Goal: Information Seeking & Learning: Learn about a topic

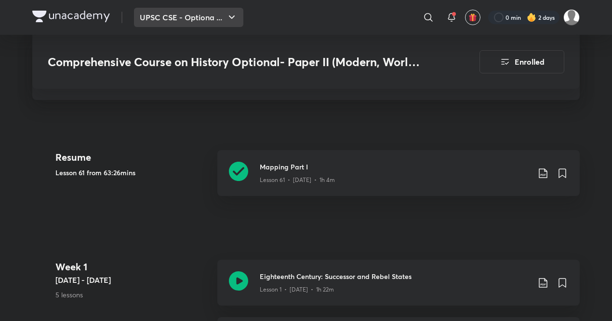
click at [183, 15] on button "UPSC CSE - Optiona ..." at bounding box center [188, 17] width 109 height 19
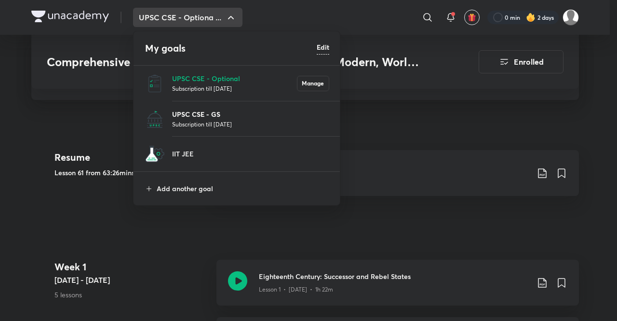
click at [223, 112] on p "UPSC CSE - GS" at bounding box center [250, 114] width 157 height 10
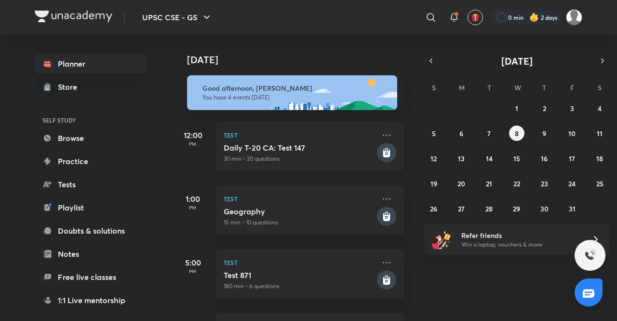
click at [277, 142] on div "Test Daily T-20 CA: Test 147 30 min • 20 questions" at bounding box center [310, 145] width 188 height 49
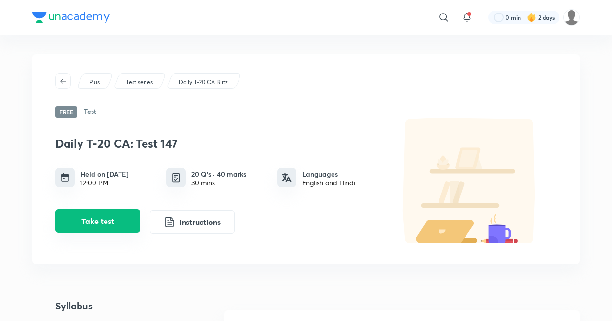
click at [135, 223] on button "Take test" at bounding box center [97, 220] width 85 height 23
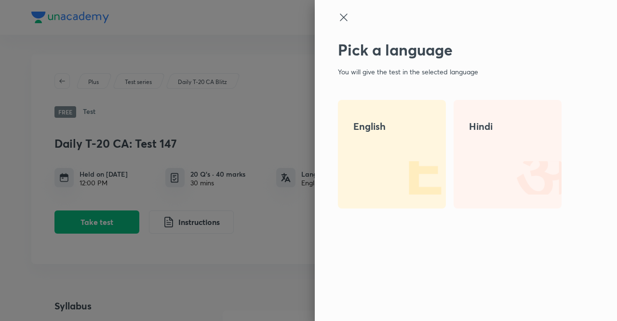
click at [380, 171] on img at bounding box center [415, 178] width 62 height 62
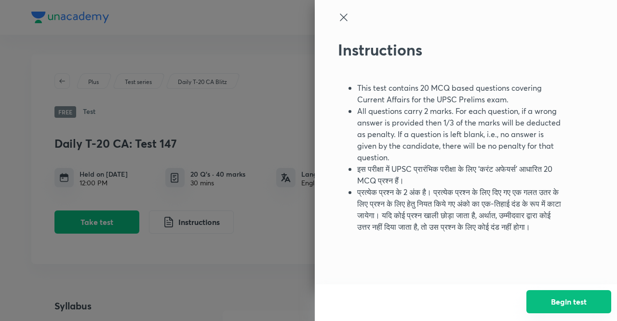
click at [380, 298] on button "Begin test" at bounding box center [568, 301] width 85 height 23
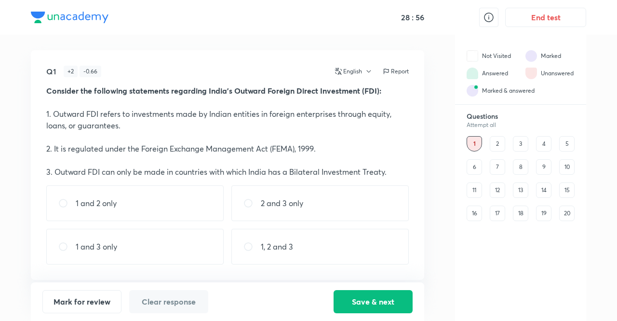
click at [149, 213] on div "1 and 2 only" at bounding box center [134, 203] width 177 height 36
radio input "true"
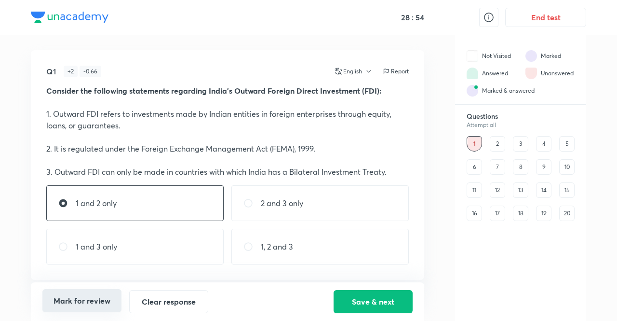
click at [87, 299] on button "Mark for review" at bounding box center [81, 300] width 79 height 23
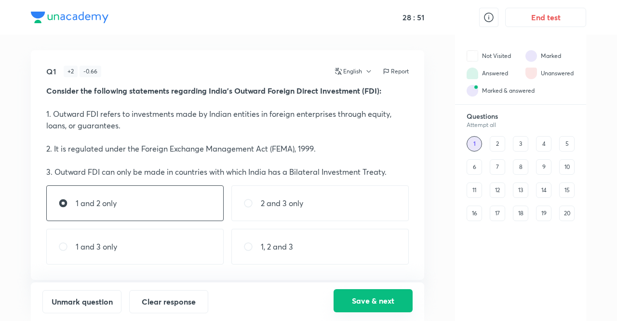
click at [351, 299] on button "Save & next" at bounding box center [373, 300] width 79 height 23
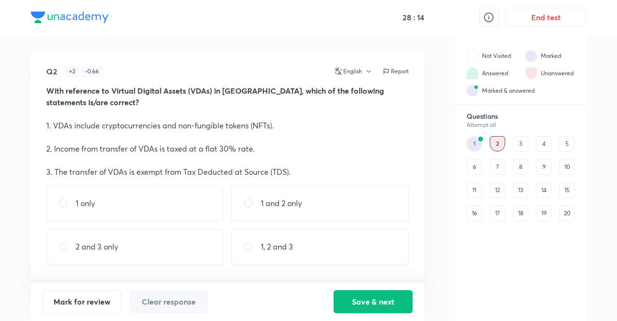
click at [291, 206] on p "1 and 2 only" at bounding box center [281, 203] width 41 height 12
radio input "true"
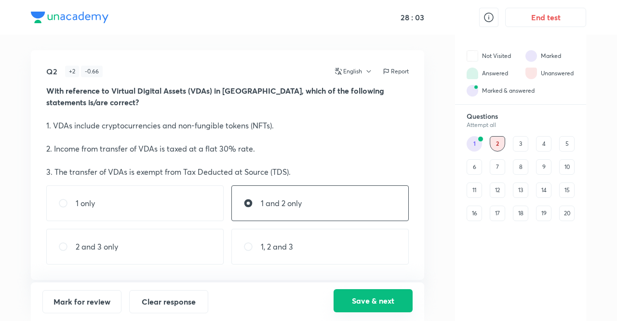
click at [350, 308] on button "Save & next" at bounding box center [373, 300] width 79 height 23
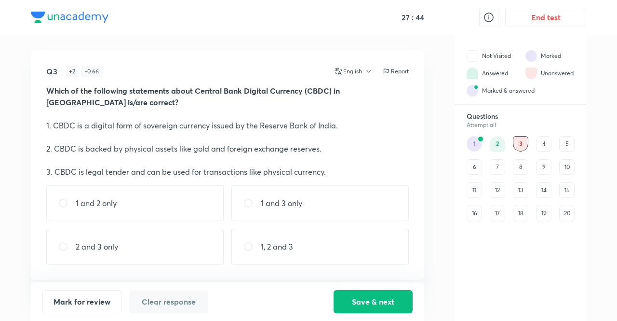
click at [309, 206] on div "1 and 3 only" at bounding box center [319, 203] width 177 height 36
radio input "true"
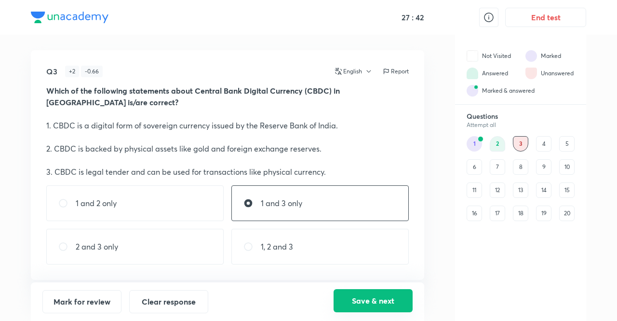
click at [377, 302] on button "Save & next" at bounding box center [373, 300] width 79 height 23
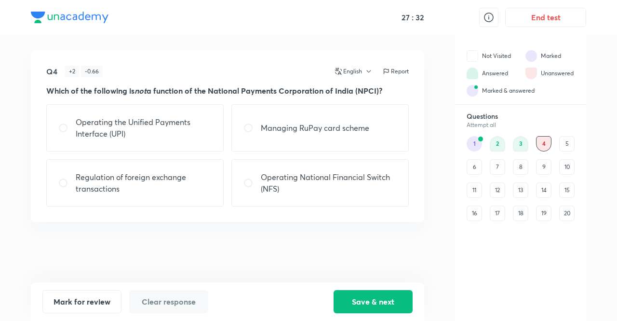
click at [93, 182] on p "Regulation of foreign exchange transactions" at bounding box center [144, 182] width 136 height 23
radio input "true"
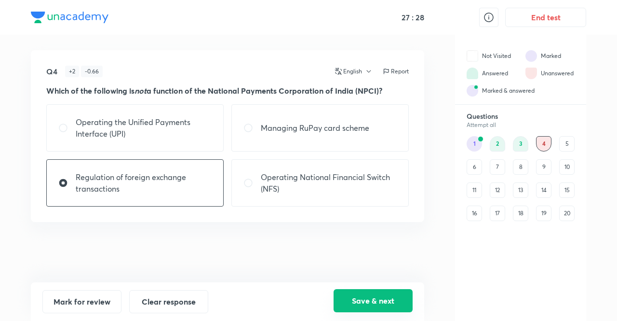
click at [352, 302] on button "Save & next" at bounding box center [373, 300] width 79 height 23
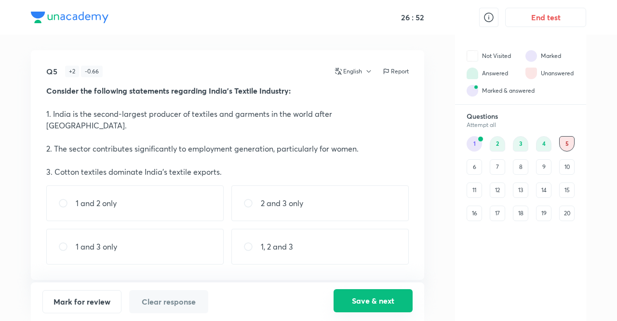
drag, startPoint x: 77, startPoint y: 296, endPoint x: 375, endPoint y: 304, distance: 298.4
click at [375, 304] on div "Mark for review Clear response Save & next" at bounding box center [227, 301] width 370 height 23
click at [375, 304] on button "Save & next" at bounding box center [373, 300] width 79 height 23
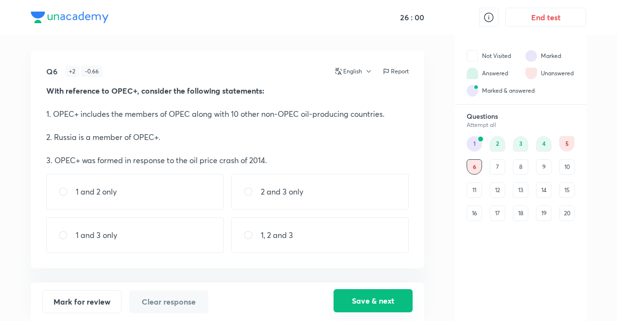
click at [376, 308] on button "Save & next" at bounding box center [373, 300] width 79 height 23
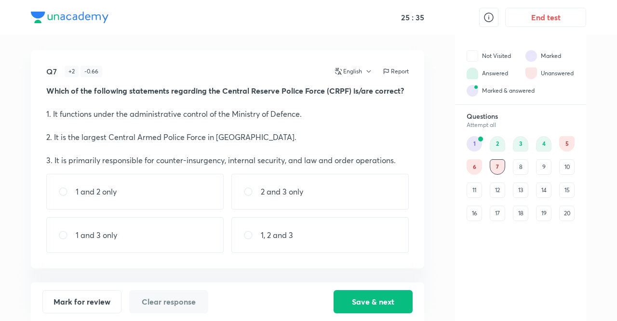
click at [308, 192] on div "2 and 3 only" at bounding box center [319, 192] width 177 height 36
radio input "true"
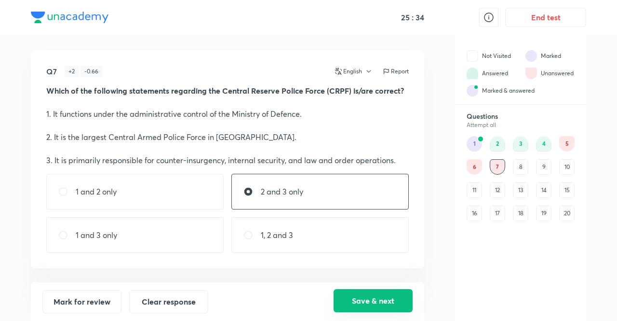
click at [376, 302] on button "Save & next" at bounding box center [373, 300] width 79 height 23
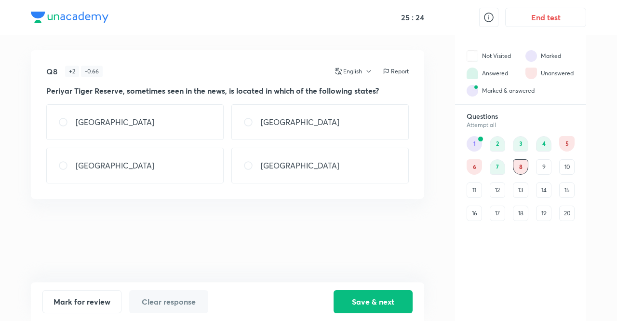
click at [276, 111] on div "[GEOGRAPHIC_DATA]" at bounding box center [319, 122] width 177 height 36
radio input "true"
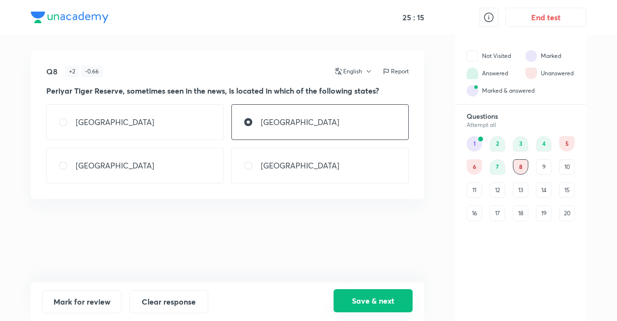
click at [359, 299] on button "Save & next" at bounding box center [373, 300] width 79 height 23
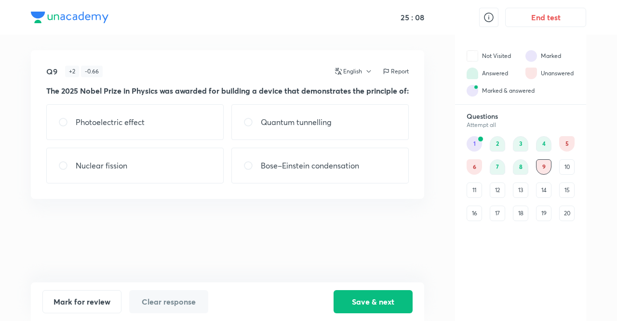
click at [289, 128] on p "Quantum tunnelling" at bounding box center [296, 122] width 71 height 12
radio input "true"
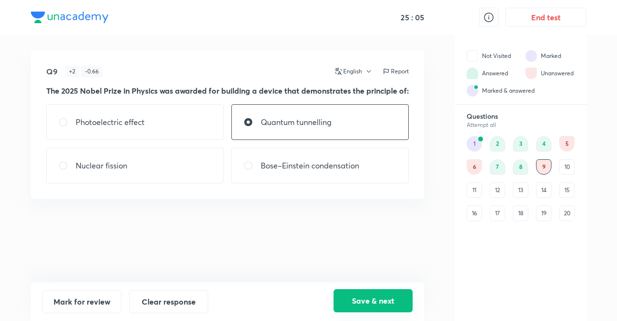
click at [361, 300] on button "Save & next" at bounding box center [373, 300] width 79 height 23
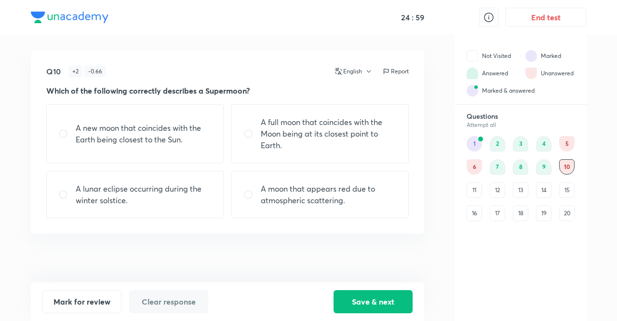
click at [123, 143] on p "A new moon that coincides with the Earth being closest to the Sun." at bounding box center [144, 133] width 136 height 23
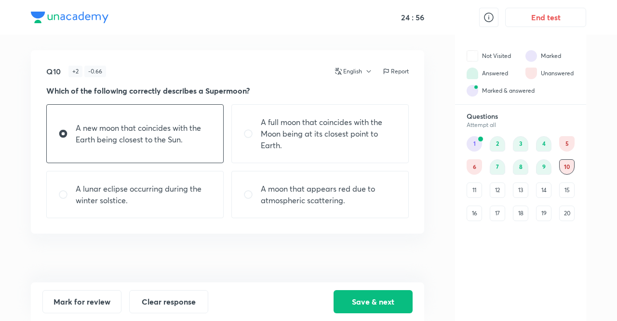
click at [123, 143] on p "A new moon that coincides with the Earth being closest to the Sun." at bounding box center [144, 133] width 136 height 23
radio input "false"
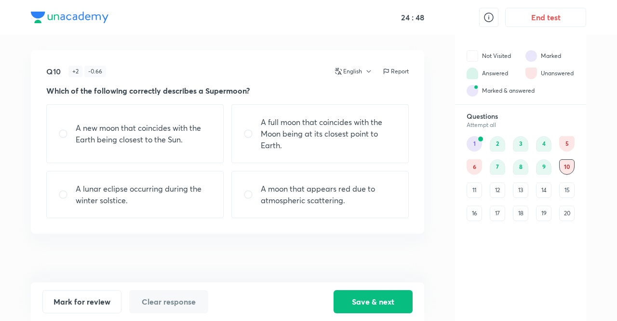
click at [281, 155] on div "A full moon that coincides with the Moon being at its closest point to Earth." at bounding box center [319, 133] width 177 height 59
radio input "true"
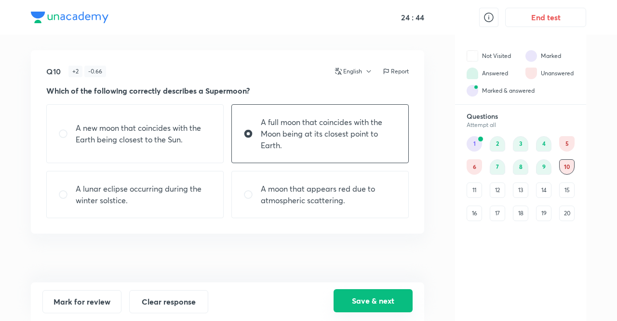
click at [354, 300] on button "Save & next" at bounding box center [373, 300] width 79 height 23
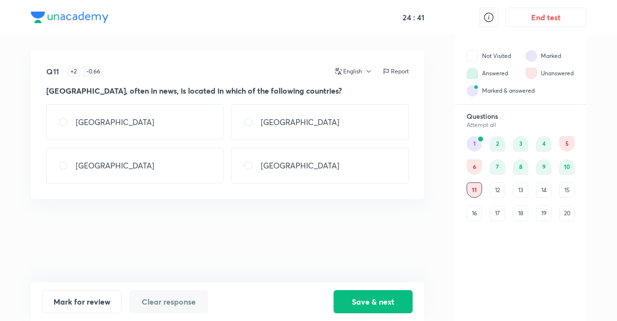
click at [154, 172] on div "[GEOGRAPHIC_DATA]" at bounding box center [134, 165] width 177 height 36
radio input "true"
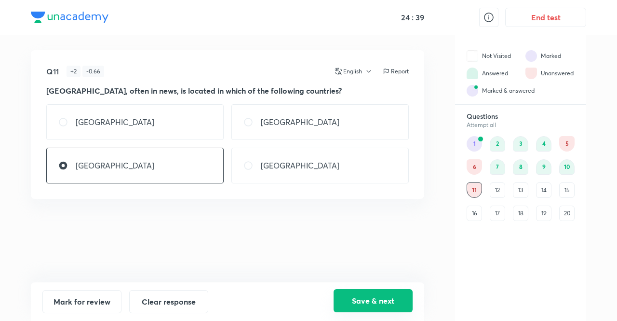
click at [361, 293] on button "Save & next" at bounding box center [373, 300] width 79 height 23
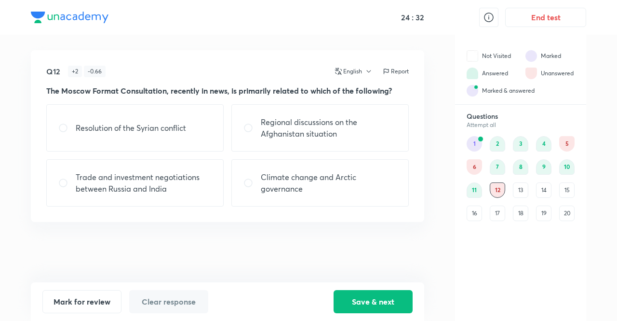
click at [281, 133] on p "Regional discussions on the Afghanistan situation" at bounding box center [329, 127] width 136 height 23
radio input "true"
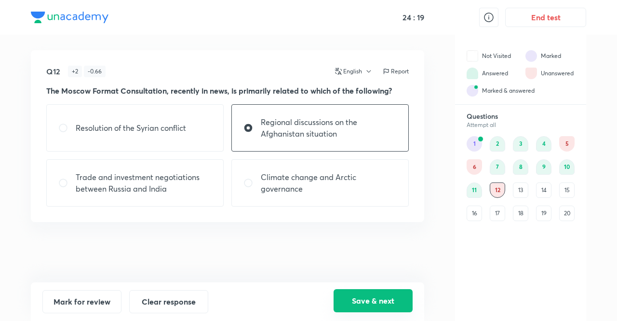
click at [361, 305] on button "Save & next" at bounding box center [373, 300] width 79 height 23
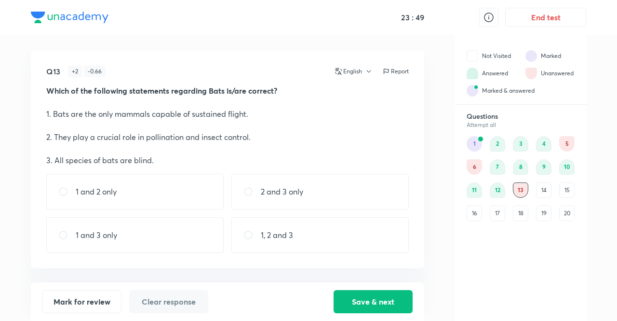
click at [141, 187] on div "1 and 2 only" at bounding box center [134, 192] width 177 height 36
radio input "true"
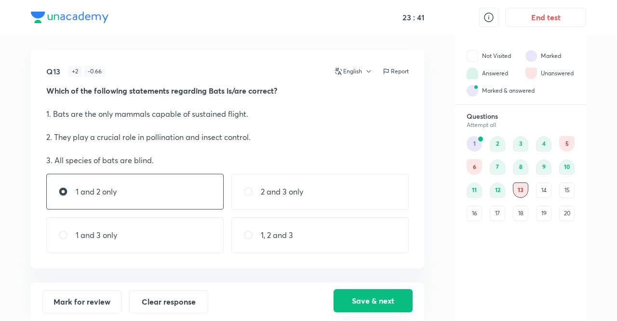
click at [360, 298] on button "Save & next" at bounding box center [373, 300] width 79 height 23
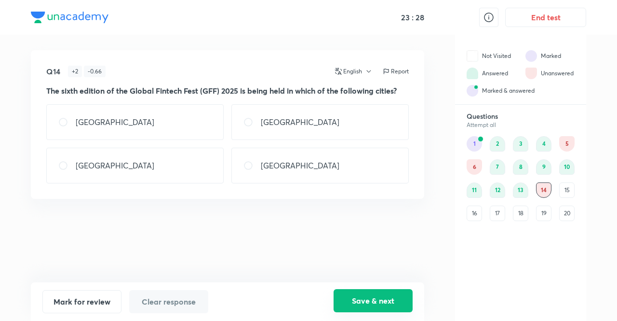
click at [380, 301] on button "Save & next" at bounding box center [373, 300] width 79 height 23
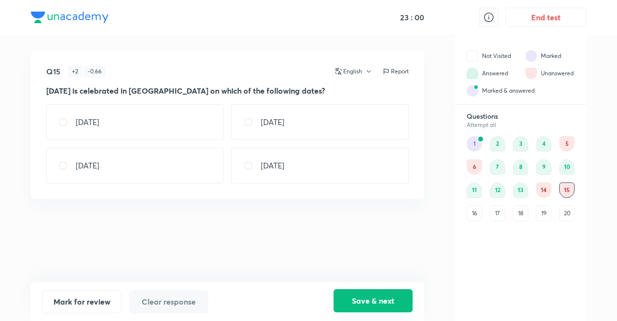
click at [380, 296] on button "Save & next" at bounding box center [373, 300] width 79 height 23
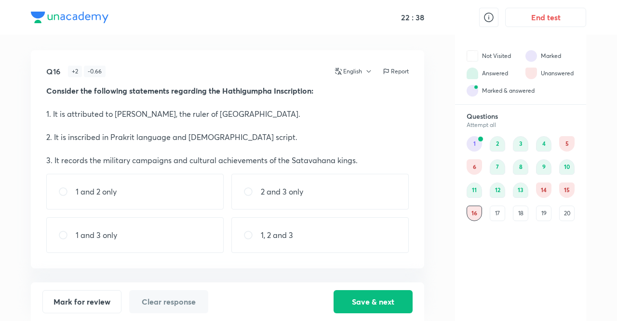
click at [117, 192] on p "1 and 2 only" at bounding box center [96, 192] width 41 height 12
radio input "true"
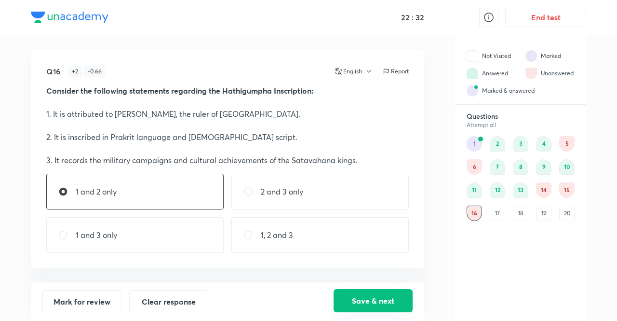
click at [367, 292] on button "Save & next" at bounding box center [373, 300] width 79 height 23
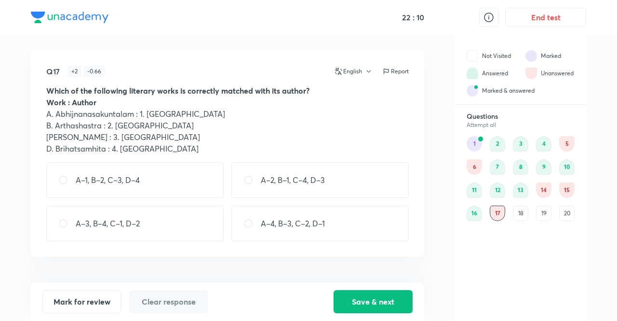
click at [137, 180] on p "A–1, B–2, C–3, D–4" at bounding box center [108, 180] width 64 height 12
radio input "true"
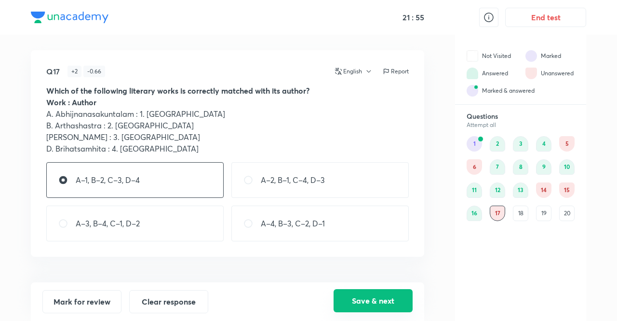
click at [337, 296] on button "Save & next" at bounding box center [373, 300] width 79 height 23
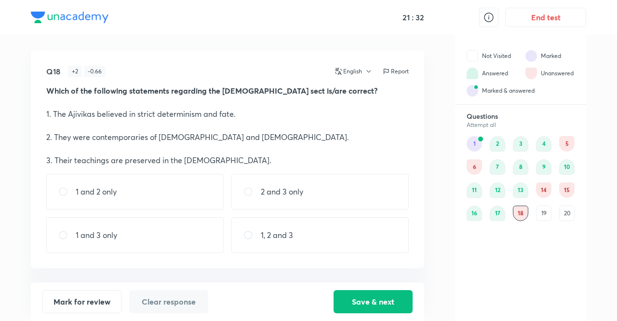
click at [294, 219] on div "1, 2 and 3" at bounding box center [319, 235] width 177 height 36
radio input "true"
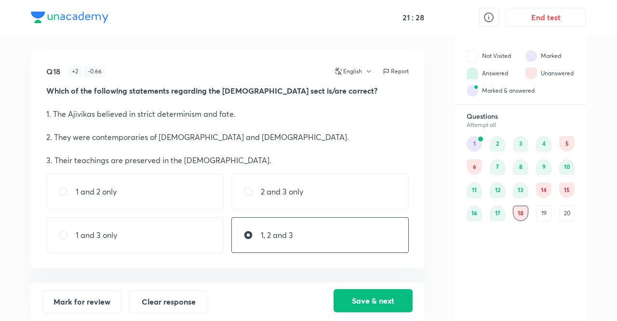
click at [380, 303] on button "Save & next" at bounding box center [373, 300] width 79 height 23
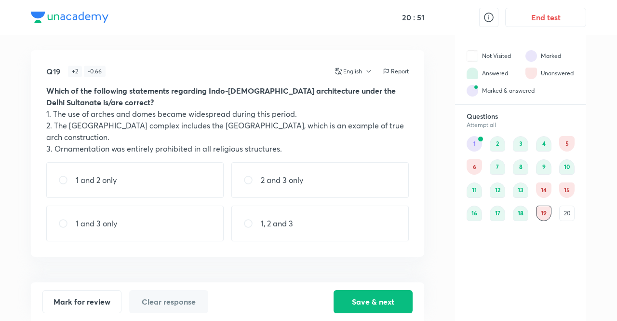
click at [291, 217] on p "1, 2 and 3" at bounding box center [277, 223] width 32 height 12
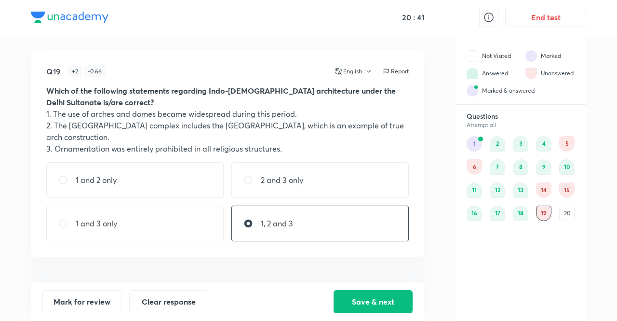
click at [291, 217] on p "1, 2 and 3" at bounding box center [277, 223] width 32 height 12
radio input "false"
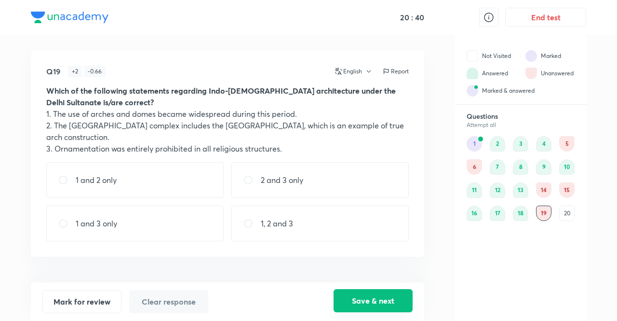
click at [378, 297] on button "Save & next" at bounding box center [373, 300] width 79 height 23
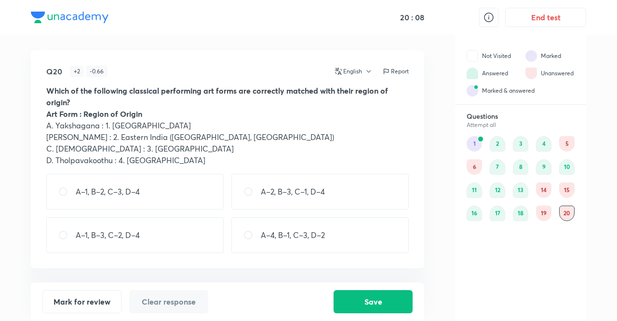
click at [380, 215] on div "19" at bounding box center [543, 212] width 15 height 15
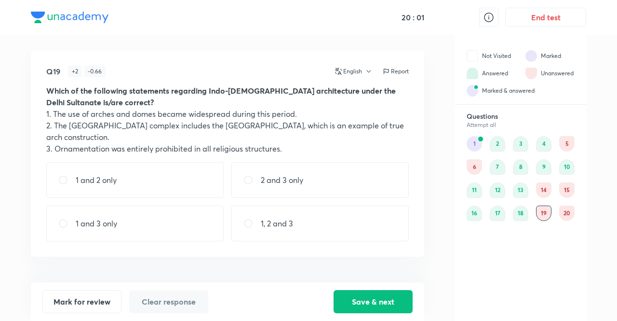
click at [280, 224] on div "1, 2 and 3" at bounding box center [319, 223] width 177 height 36
radio input "true"
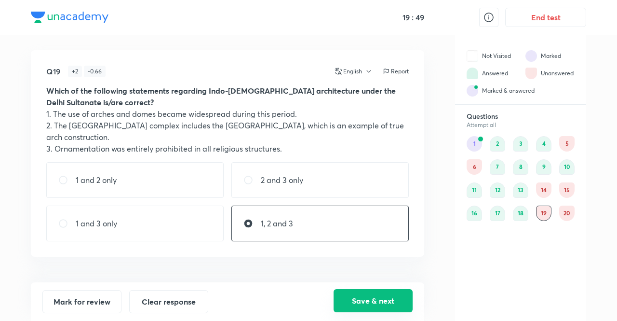
click at [380, 302] on button "Save & next" at bounding box center [373, 300] width 79 height 23
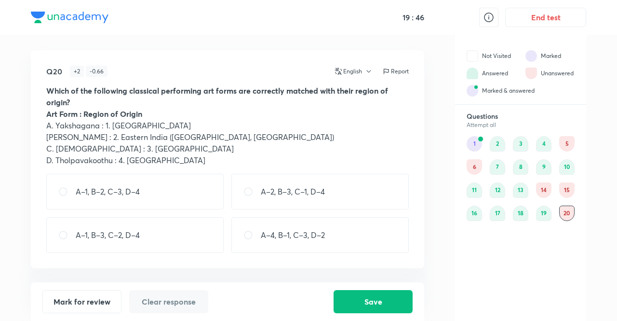
click at [380, 194] on div "15" at bounding box center [566, 189] width 15 height 15
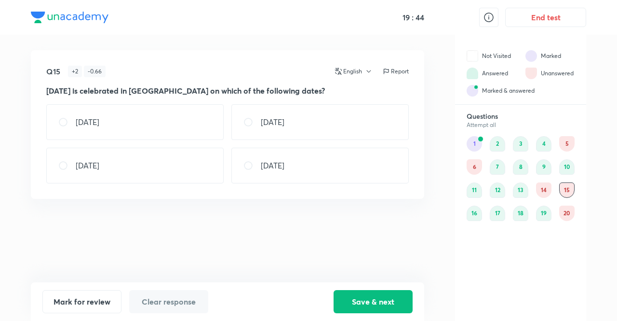
click at [284, 120] on p "[DATE]" at bounding box center [273, 122] width 24 height 12
radio input "true"
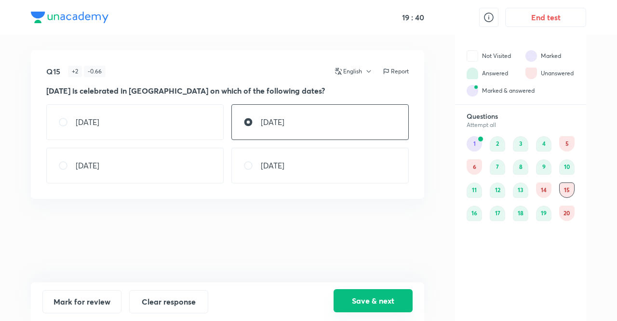
click at [365, 307] on button "Save & next" at bounding box center [373, 300] width 79 height 23
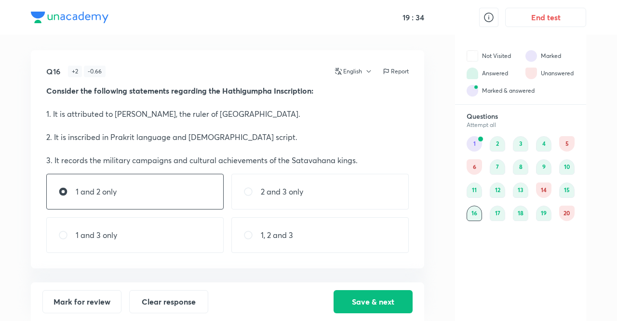
click at [380, 193] on div "14" at bounding box center [543, 189] width 15 height 15
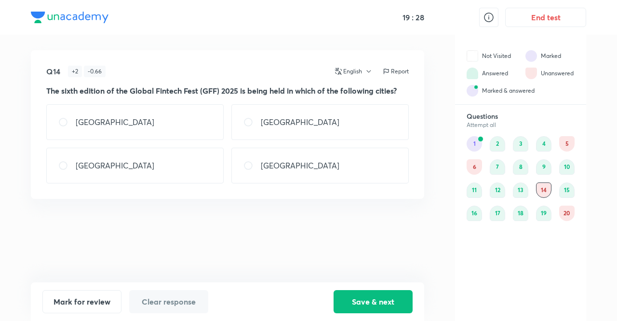
click at [380, 171] on div "6" at bounding box center [474, 166] width 15 height 15
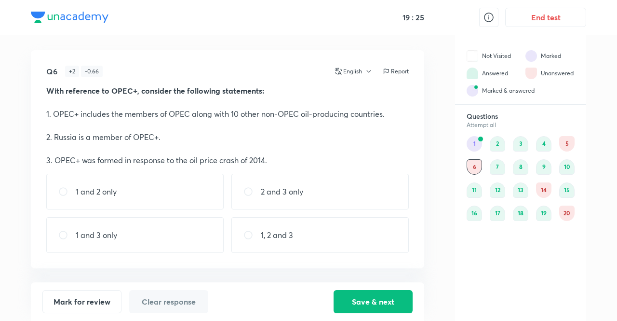
click at [380, 139] on div at bounding box center [481, 139] width 6 height 6
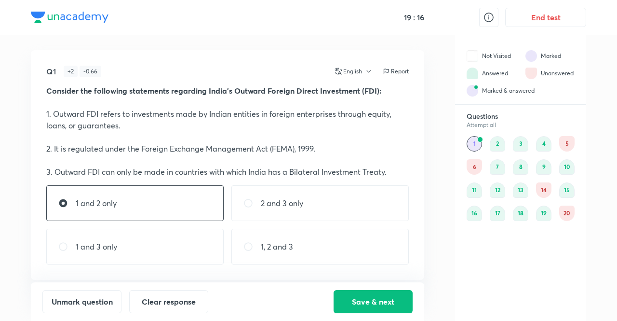
click at [268, 235] on div "1, 2 and 3" at bounding box center [319, 246] width 177 height 36
radio input "false"
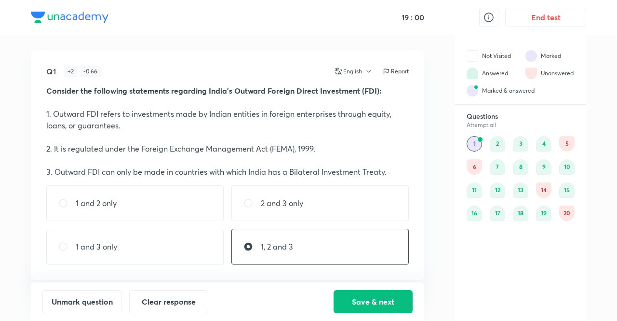
click at [288, 242] on p "1, 2 and 3" at bounding box center [277, 247] width 32 height 12
radio input "false"
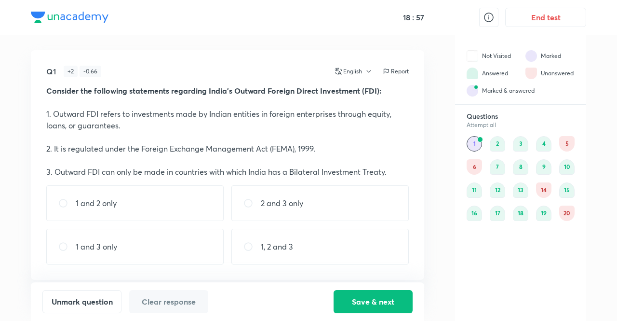
click at [380, 143] on div "5" at bounding box center [566, 143] width 15 height 15
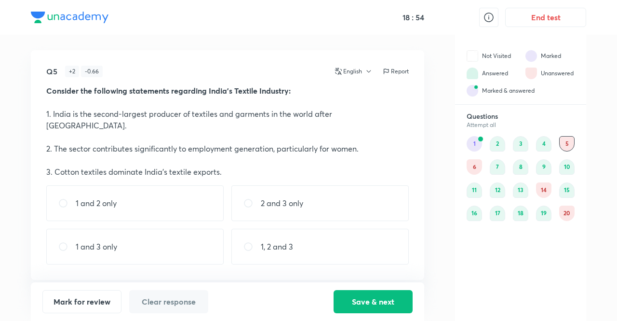
click at [380, 142] on div "1" at bounding box center [474, 143] width 15 height 15
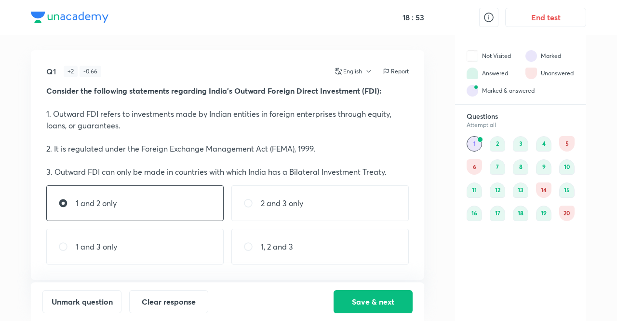
click at [380, 162] on div "6" at bounding box center [474, 166] width 15 height 15
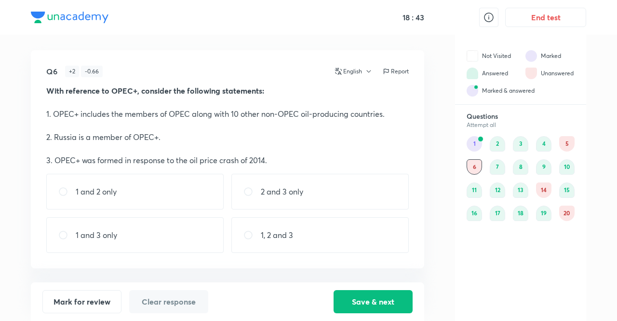
click at [116, 184] on div "1 and 2 only" at bounding box center [134, 192] width 177 height 36
radio input "true"
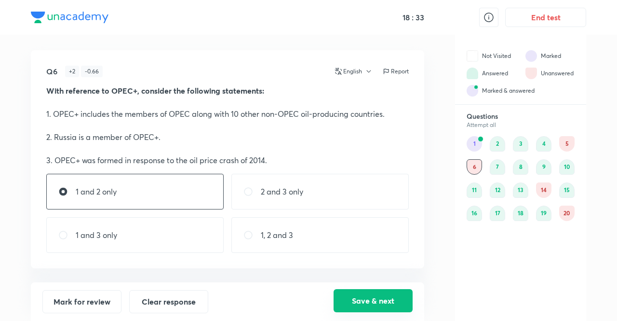
click at [364, 297] on button "Save & next" at bounding box center [373, 300] width 79 height 23
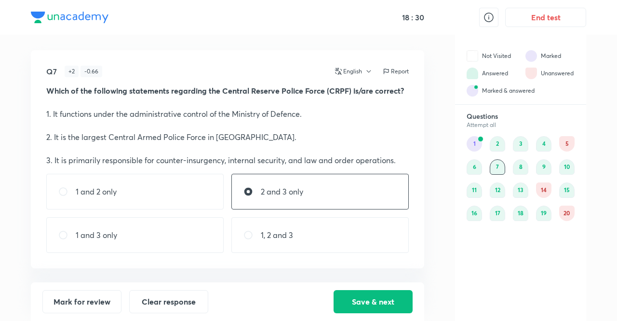
click at [380, 142] on div "5" at bounding box center [566, 143] width 15 height 15
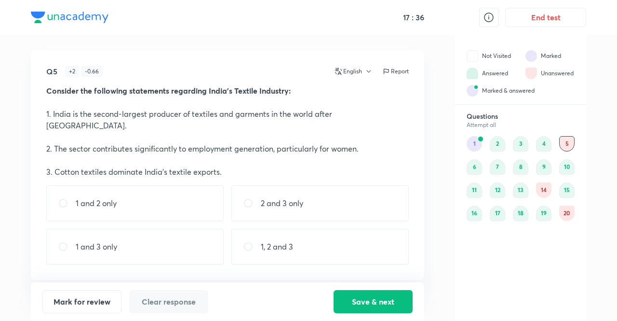
click at [281, 241] on p "1, 2 and 3" at bounding box center [277, 247] width 32 height 12
radio input "true"
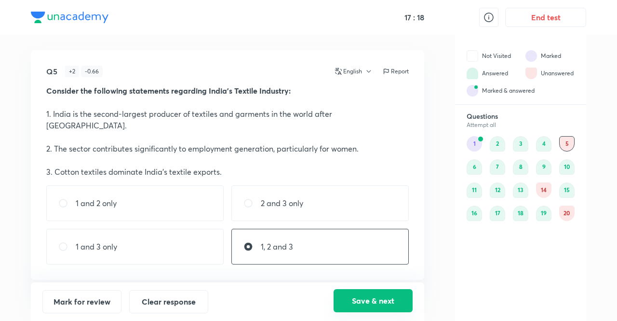
click at [375, 299] on button "Save & next" at bounding box center [373, 300] width 79 height 23
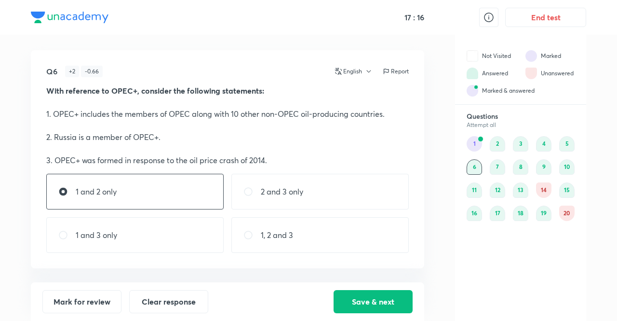
click at [380, 141] on div "1" at bounding box center [474, 143] width 15 height 15
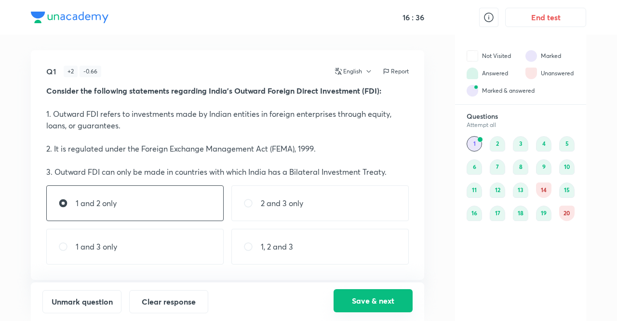
click at [369, 295] on button "Save & next" at bounding box center [373, 300] width 79 height 23
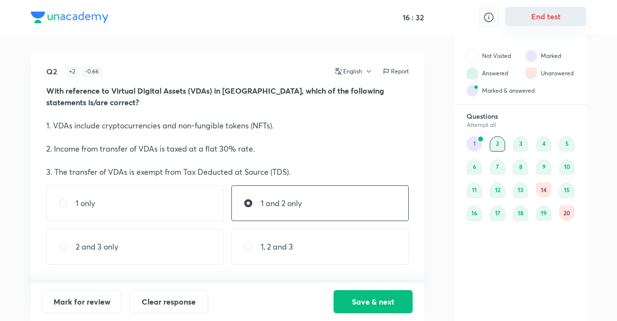
click at [380, 13] on button "End test" at bounding box center [545, 16] width 81 height 19
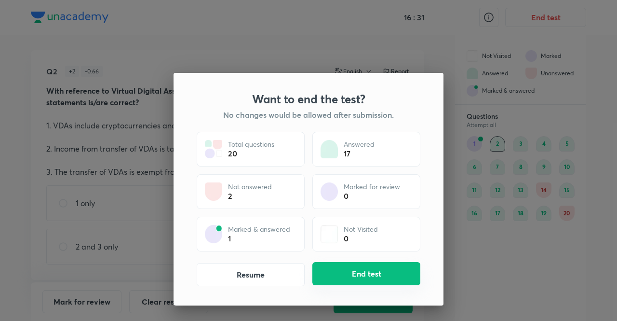
click at [354, 277] on button "End test" at bounding box center [366, 273] width 108 height 23
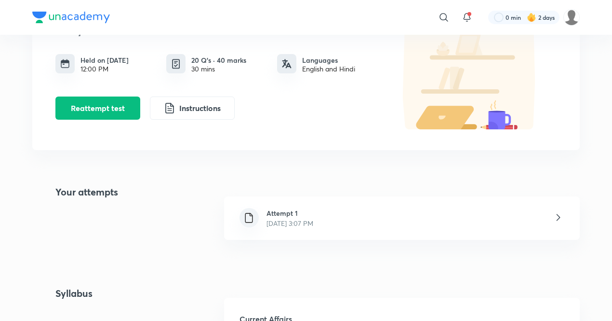
scroll to position [115, 0]
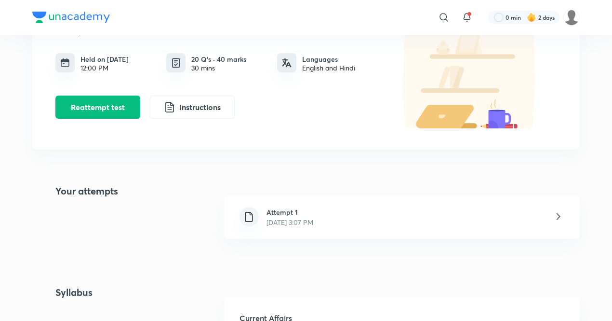
click at [347, 206] on div "Attempt 1 [DATE] 3:07 PM" at bounding box center [402, 216] width 356 height 43
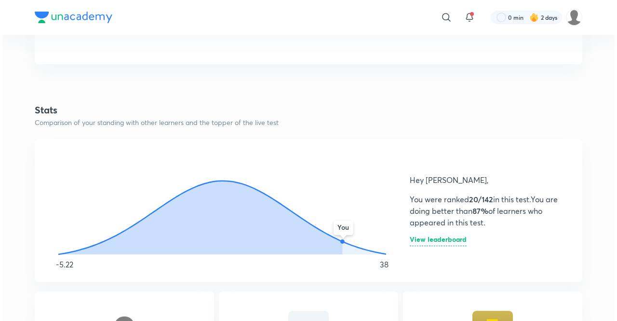
scroll to position [443, 0]
click at [380, 236] on h6 "View leaderboard" at bounding box center [435, 240] width 57 height 10
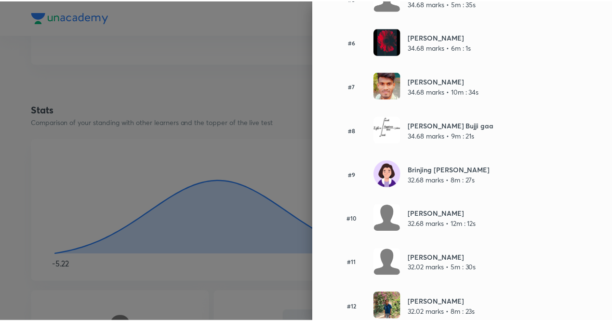
scroll to position [0, 0]
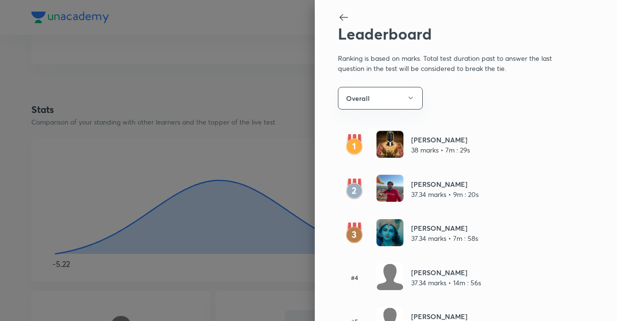
click at [298, 154] on div at bounding box center [308, 160] width 617 height 321
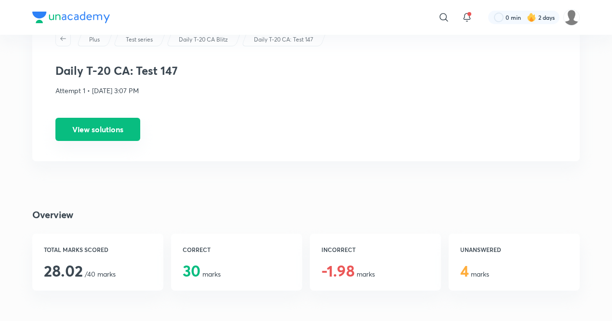
scroll to position [43, 0]
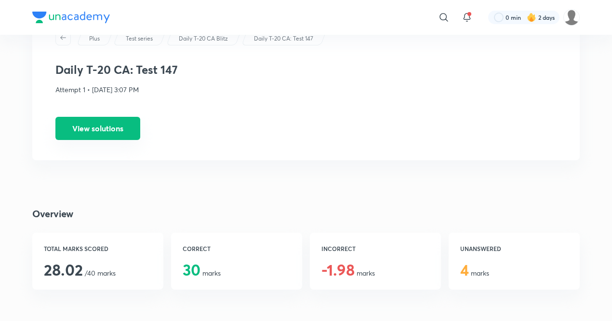
click at [78, 130] on button "View solutions" at bounding box center [97, 128] width 85 height 23
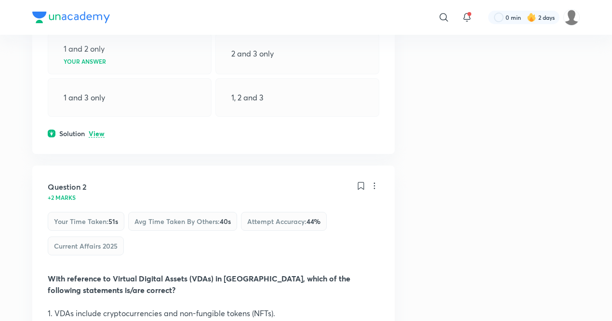
scroll to position [366, 0]
click at [96, 134] on p "View" at bounding box center [97, 133] width 16 height 7
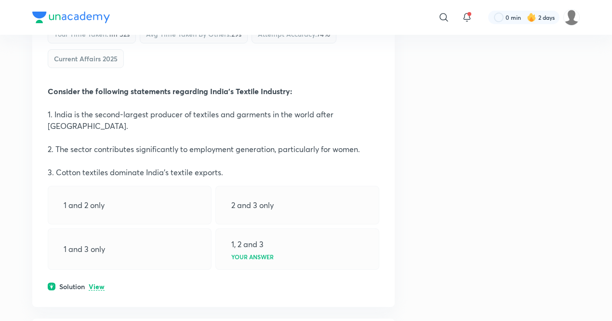
scroll to position [1644, 0]
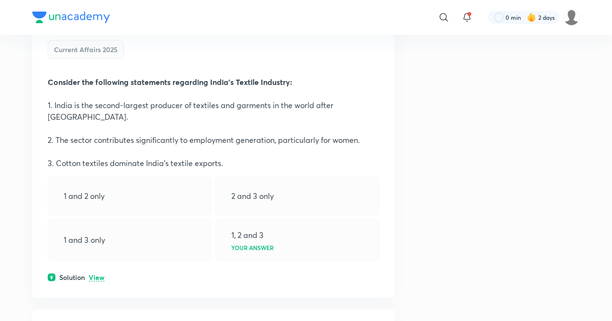
click at [94, 268] on div "Question 5 +2 marks Your time taken : 1m 52s Avg time taken by others : 29s Att…" at bounding box center [213, 133] width 362 height 328
click at [96, 268] on div "Question 5 +2 marks Your time taken : 1m 52s Avg time taken by others : 29s Att…" at bounding box center [213, 133] width 362 height 328
click at [98, 274] on p "View" at bounding box center [97, 277] width 16 height 7
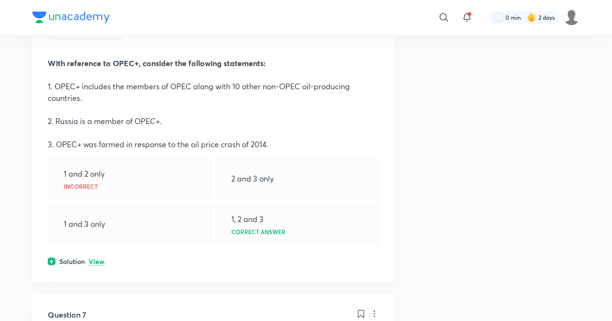
scroll to position [2096, 0]
click at [96, 237] on div "Question 6 -0.66 marks Your time taken : 1m 16s Avg time taken by others : 21s …" at bounding box center [213, 115] width 362 height 331
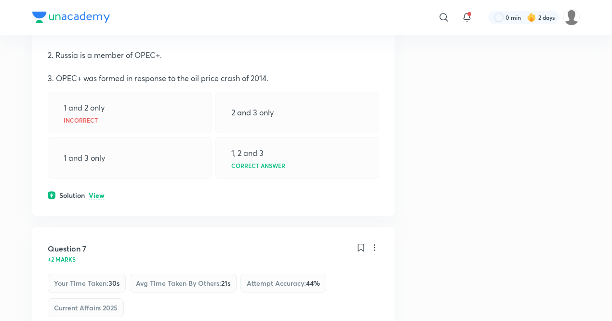
scroll to position [2196, 0]
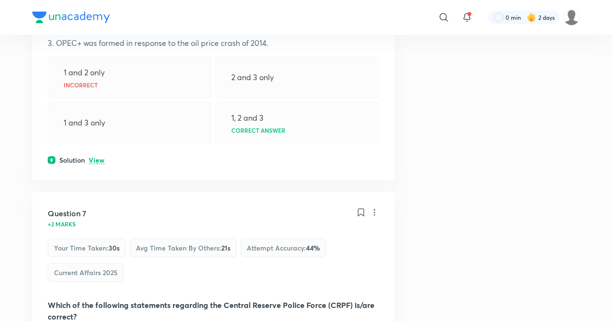
click at [96, 157] on p "View" at bounding box center [97, 160] width 16 height 7
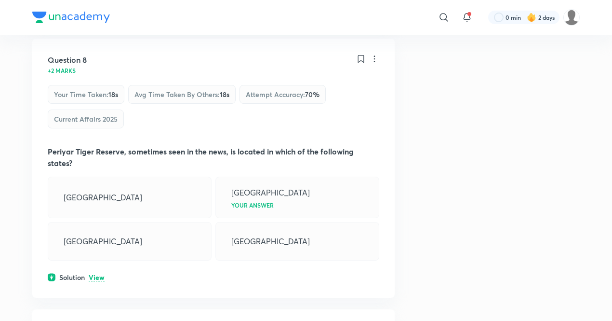
scroll to position [2794, 0]
click at [93, 273] on p "View" at bounding box center [97, 276] width 16 height 7
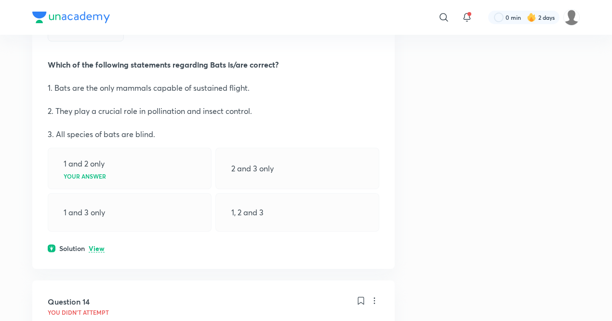
scroll to position [4347, 0]
click at [98, 244] on p "View" at bounding box center [97, 247] width 16 height 7
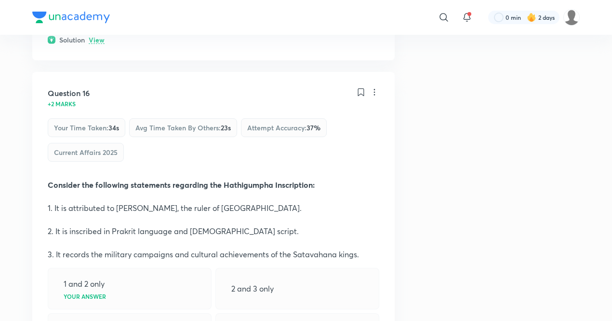
scroll to position [5188, 0]
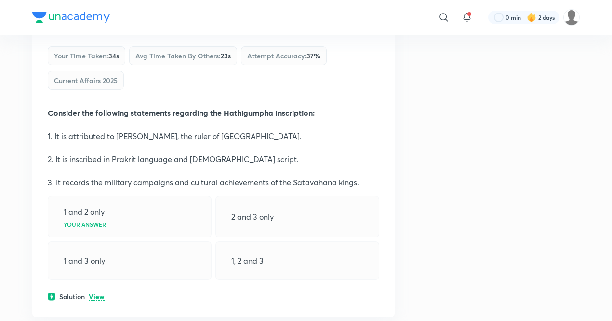
click at [94, 293] on p "View" at bounding box center [97, 296] width 16 height 7
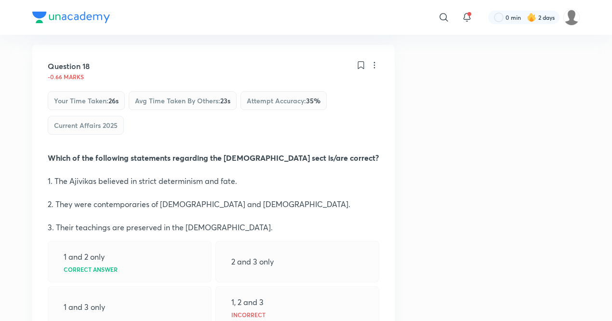
scroll to position [5976, 0]
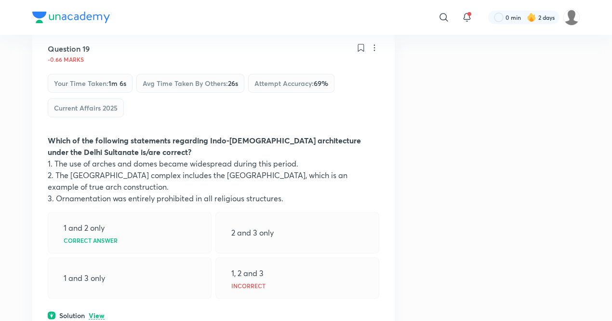
scroll to position [6467, 0]
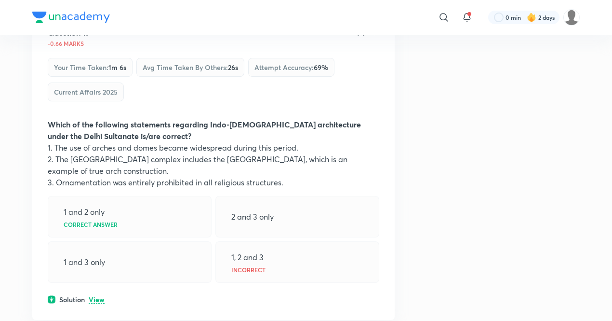
click at [96, 296] on p "View" at bounding box center [97, 299] width 16 height 7
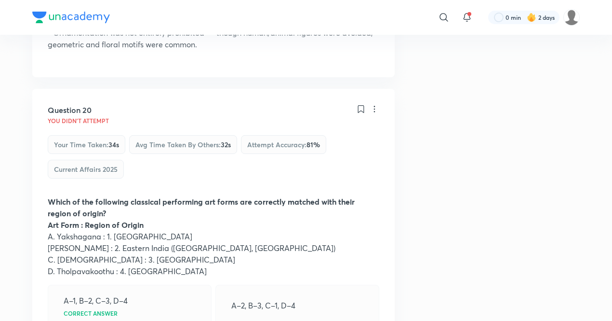
scroll to position [6825, 0]
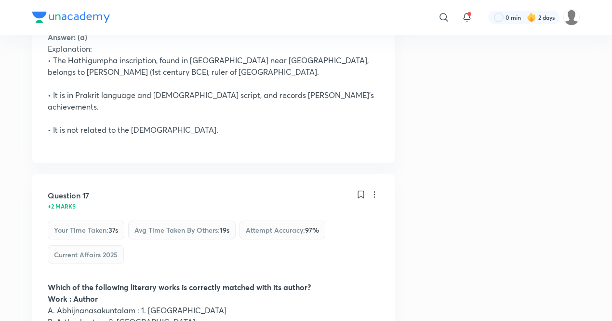
scroll to position [5529, 0]
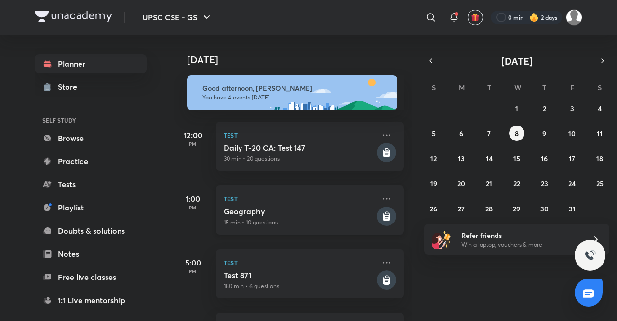
click at [259, 213] on h5 "Geography" at bounding box center [299, 211] width 151 height 10
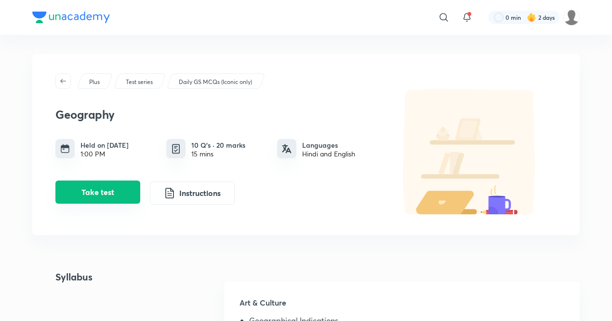
click at [106, 201] on button "Take test" at bounding box center [97, 191] width 85 height 23
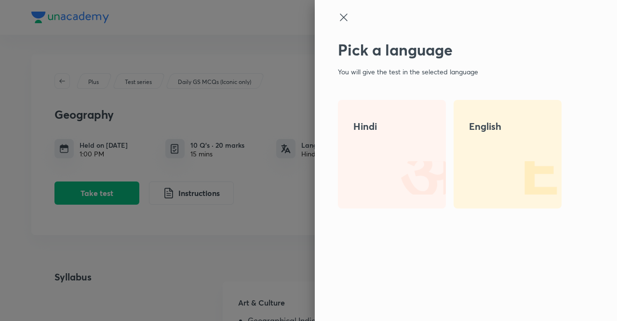
click at [380, 177] on div "English" at bounding box center [508, 154] width 108 height 108
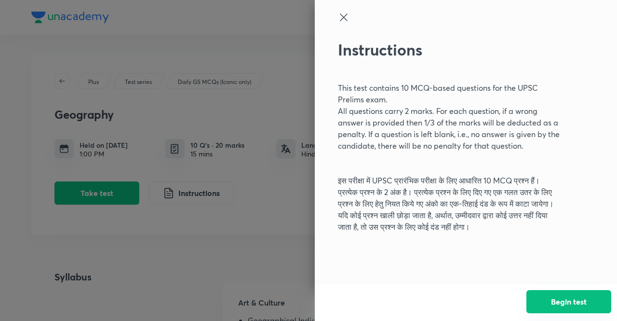
click at [380, 294] on button "Begin test" at bounding box center [568, 301] width 85 height 23
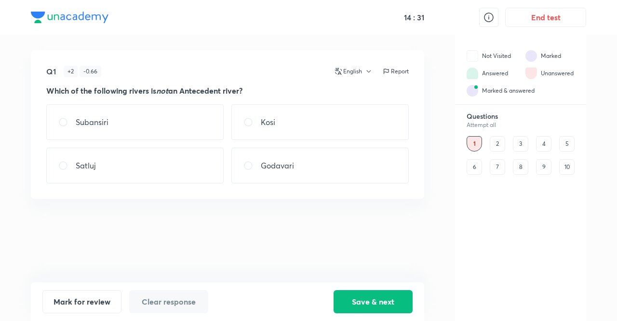
click at [308, 184] on div "Q1 + 2 - 0.66 English Report Which of the following rivers is not an Antecedent…" at bounding box center [227, 124] width 393 height 148
click at [280, 174] on div "Godavari" at bounding box center [319, 165] width 177 height 36
radio input "true"
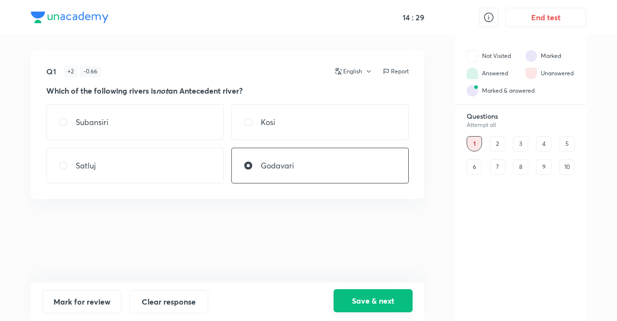
click at [365, 309] on button "Save & next" at bounding box center [373, 300] width 79 height 23
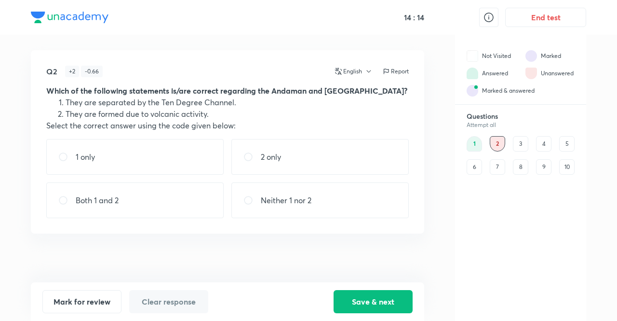
click at [141, 200] on div "Both 1 and 2" at bounding box center [134, 200] width 177 height 36
radio input "true"
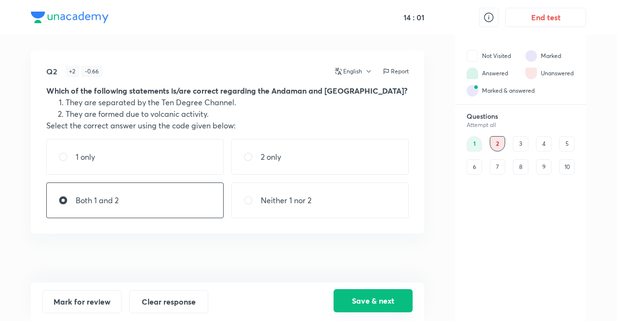
click at [356, 304] on button "Save & next" at bounding box center [373, 300] width 79 height 23
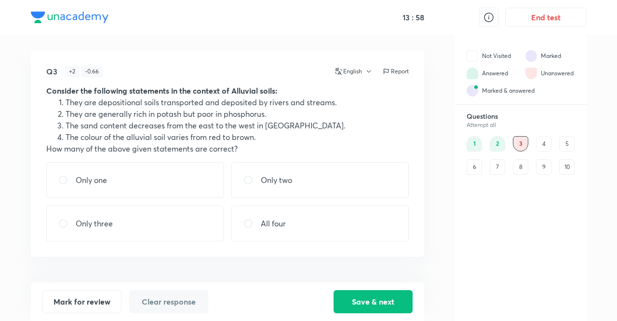
click at [380, 139] on div "1 2 3 4 5 6 7 8 9 10" at bounding box center [521, 155] width 108 height 39
click at [131, 218] on div "Only three" at bounding box center [134, 223] width 177 height 36
radio input "true"
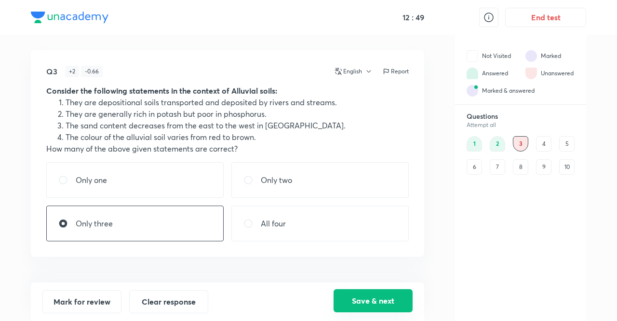
click at [374, 294] on button "Save & next" at bounding box center [373, 300] width 79 height 23
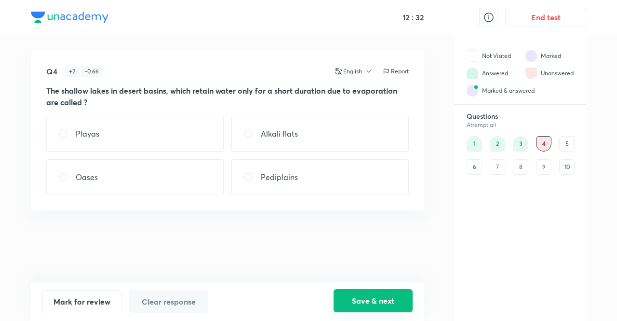
click at [379, 308] on button "Save & next" at bounding box center [373, 300] width 79 height 23
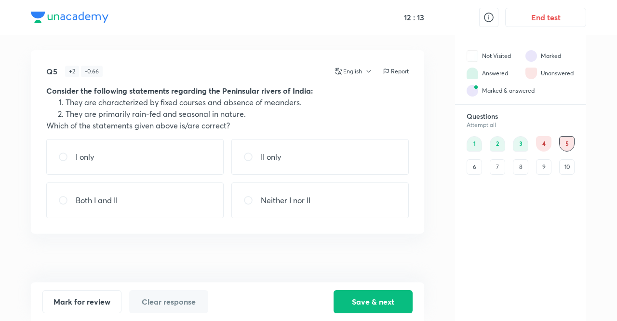
click at [149, 207] on div "Both I and II" at bounding box center [134, 200] width 177 height 36
radio input "true"
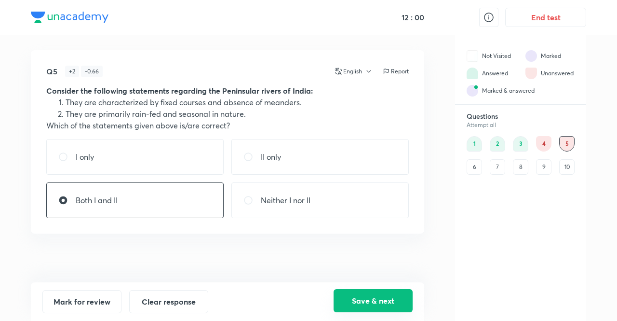
click at [379, 294] on button "Save & next" at bounding box center [373, 300] width 79 height 23
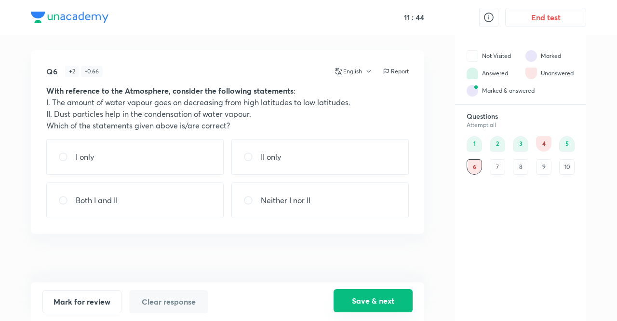
click at [371, 308] on button "Save & next" at bounding box center [373, 300] width 79 height 23
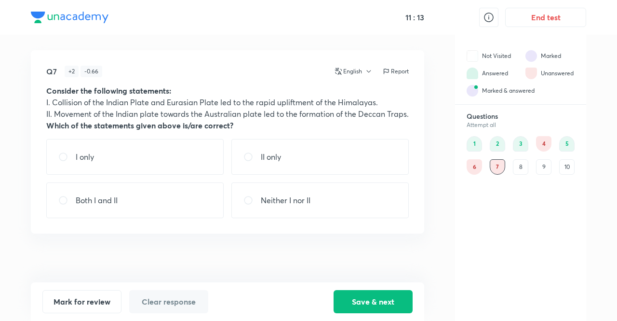
click at [99, 173] on div "I only" at bounding box center [134, 157] width 177 height 36
radio input "true"
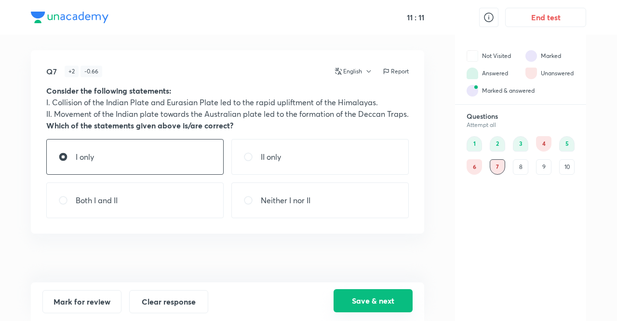
click at [366, 302] on button "Save & next" at bounding box center [373, 300] width 79 height 23
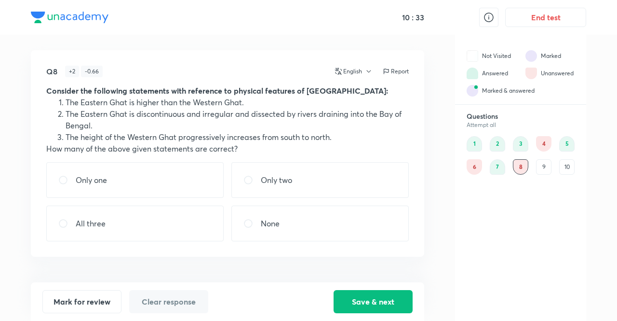
click at [122, 180] on div "Only one" at bounding box center [134, 180] width 177 height 36
radio input "true"
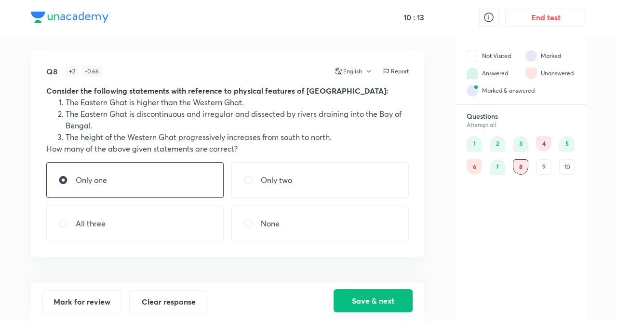
click at [380, 299] on button "Save & next" at bounding box center [373, 300] width 79 height 23
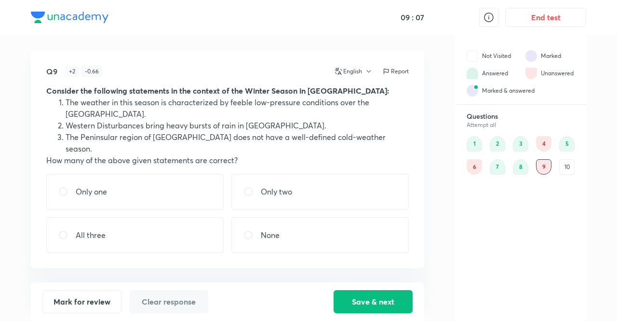
click at [259, 235] on div "None" at bounding box center [319, 235] width 177 height 36
radio input "true"
drag, startPoint x: 132, startPoint y: 178, endPoint x: 100, endPoint y: 174, distance: 31.5
click at [100, 186] on p "Only one" at bounding box center [91, 192] width 31 height 12
radio input "true"
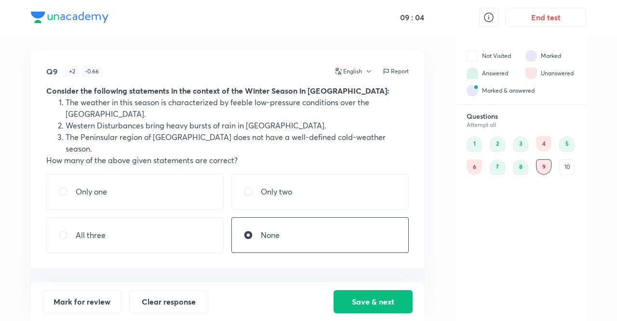
radio input "false"
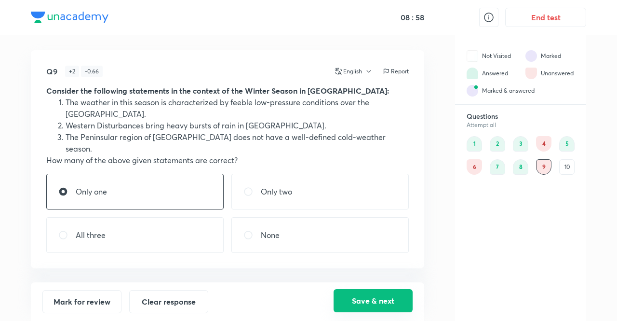
click at [350, 291] on button "Save & next" at bounding box center [373, 300] width 79 height 23
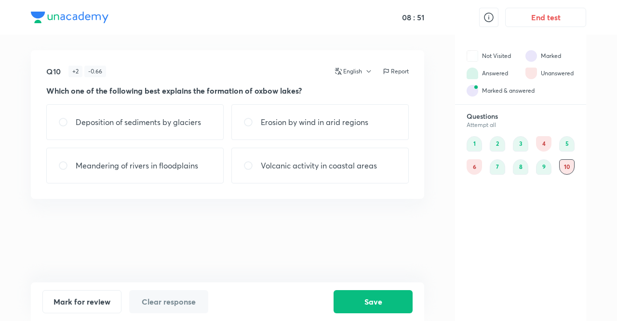
click at [160, 146] on div "Deposition of sediments by glaciers Erosion by wind in arid regions Meandering …" at bounding box center [227, 143] width 362 height 79
click at [153, 160] on p "Meandering of rivers in floodplains" at bounding box center [137, 166] width 122 height 12
radio input "true"
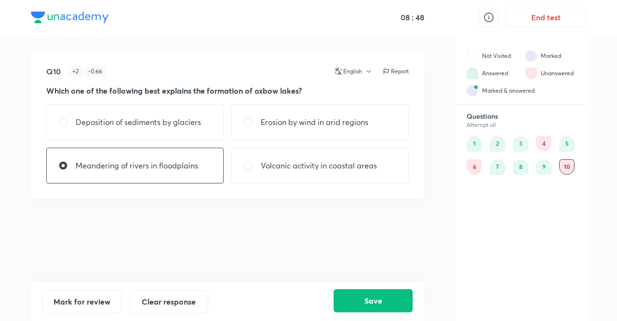
click at [380, 307] on button "Save" at bounding box center [373, 300] width 79 height 23
click at [380, 167] on div "6" at bounding box center [474, 166] width 15 height 15
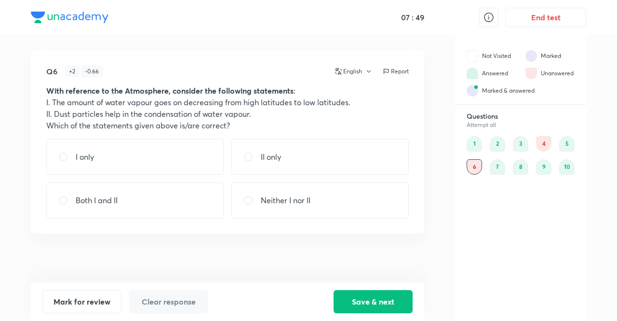
click at [306, 171] on div "II only" at bounding box center [319, 157] width 177 height 36
radio input "true"
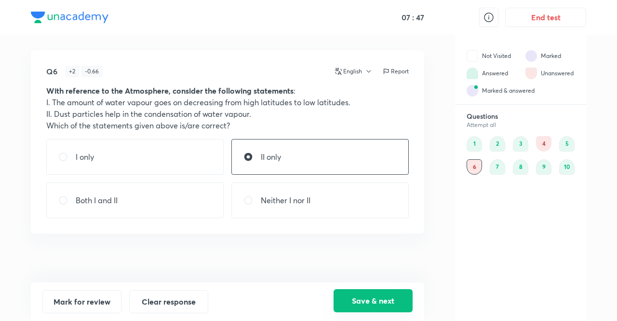
click at [353, 298] on button "Save & next" at bounding box center [373, 300] width 79 height 23
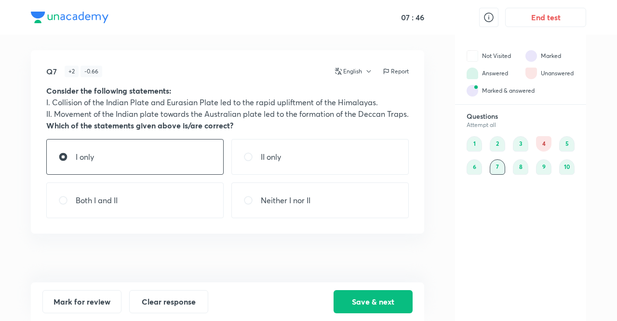
click at [380, 138] on div "4" at bounding box center [543, 143] width 15 height 15
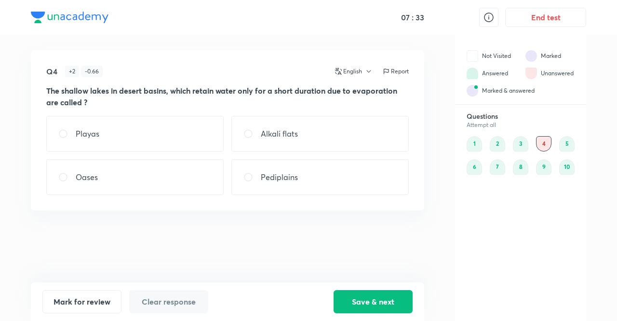
click at [136, 143] on div "Playas" at bounding box center [134, 134] width 177 height 36
radio input "true"
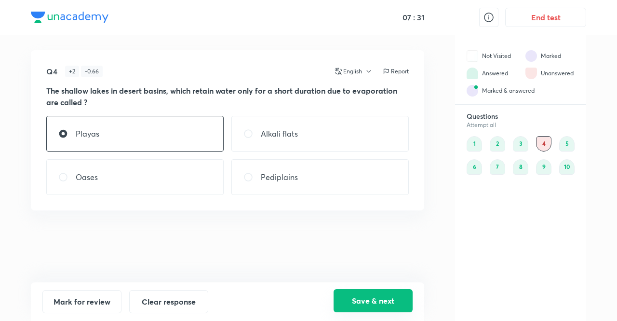
click at [352, 299] on button "Save & next" at bounding box center [373, 300] width 79 height 23
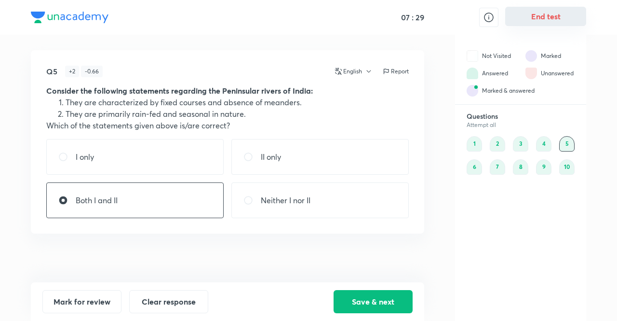
click at [380, 25] on button "End test" at bounding box center [545, 16] width 81 height 19
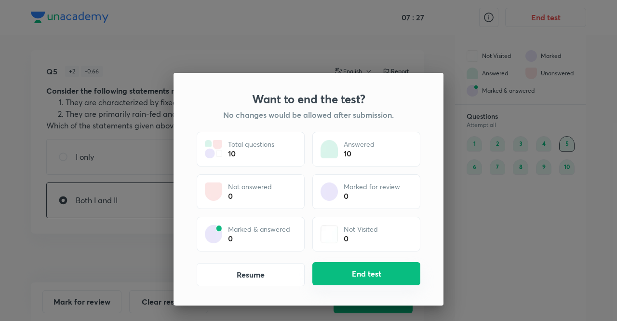
click at [348, 276] on button "End test" at bounding box center [366, 273] width 108 height 23
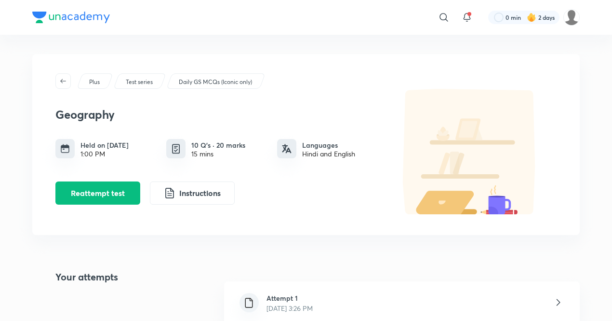
click at [312, 298] on h6 "Attempt 1" at bounding box center [290, 298] width 46 height 10
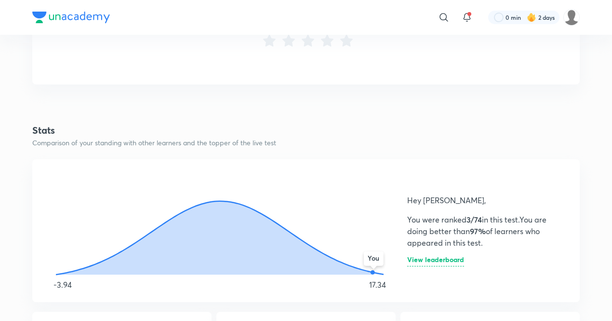
scroll to position [424, 0]
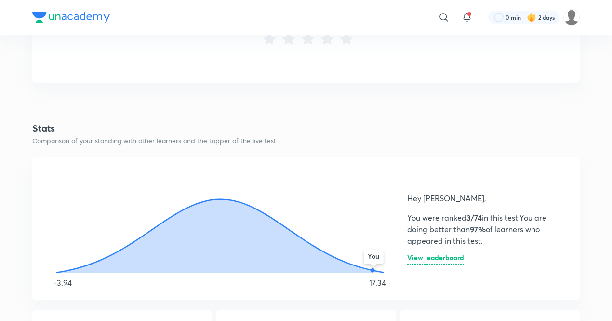
click at [206, 239] on icon at bounding box center [214, 235] width 317 height 73
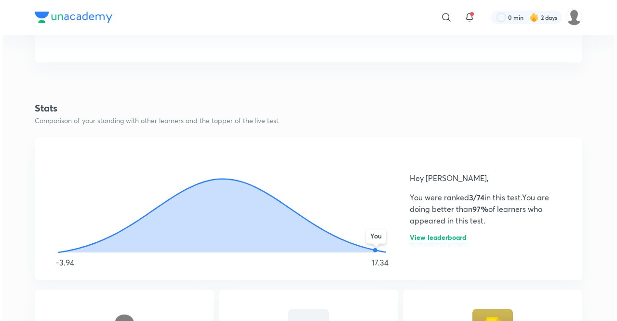
scroll to position [446, 0]
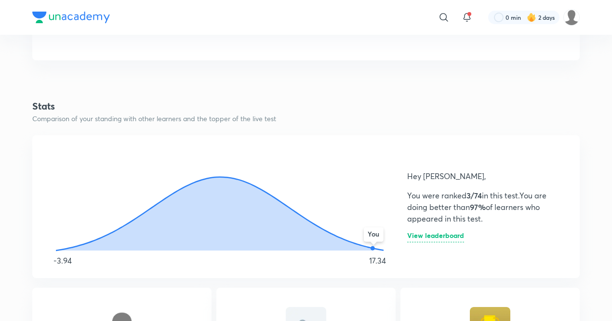
click at [380, 233] on h6 "View leaderboard" at bounding box center [435, 237] width 57 height 10
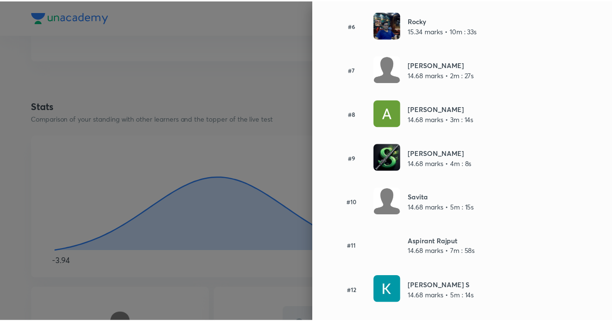
scroll to position [341, 0]
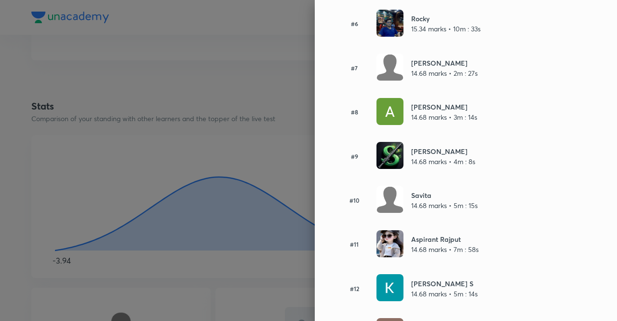
click at [210, 190] on div at bounding box center [308, 160] width 617 height 321
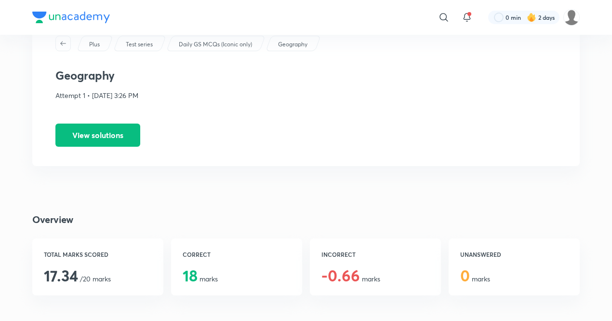
scroll to position [37, 0]
click at [117, 137] on button "View solutions" at bounding box center [97, 134] width 85 height 23
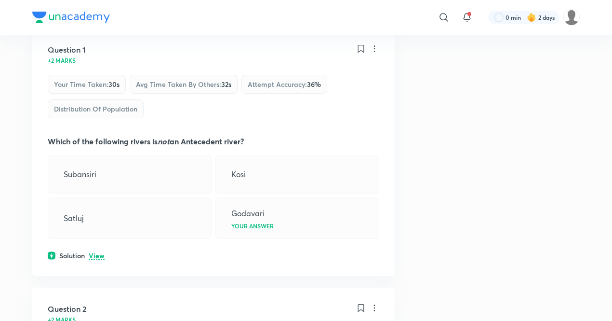
scroll to position [140, 0]
click at [96, 262] on div "Question 1 +2 marks Your time taken : 30s Avg time taken by others : 32s Attemp…" at bounding box center [213, 151] width 362 height 247
click at [97, 256] on p "View" at bounding box center [97, 255] width 16 height 7
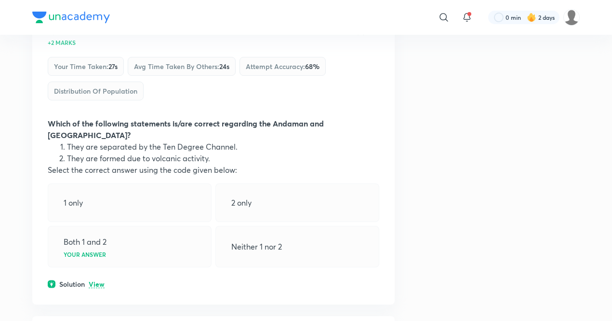
scroll to position [625, 0]
click at [93, 280] on p "View" at bounding box center [97, 283] width 16 height 7
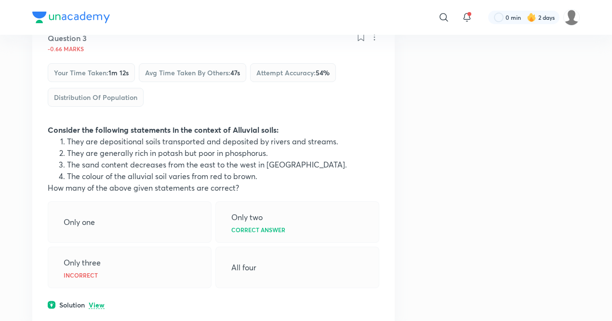
scroll to position [1027, 0]
click at [94, 302] on p "View" at bounding box center [97, 305] width 16 height 7
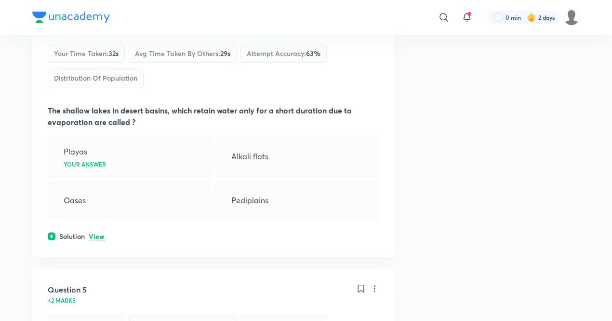
scroll to position [1565, 0]
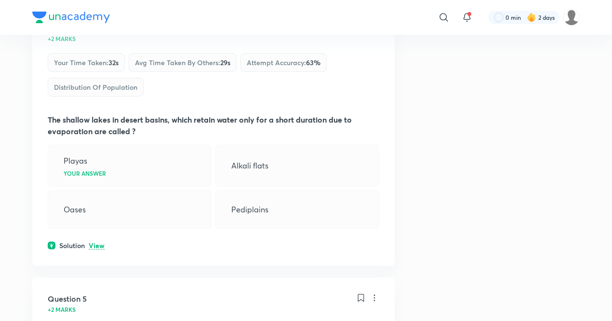
click at [99, 240] on div "Solution View" at bounding box center [214, 245] width 332 height 10
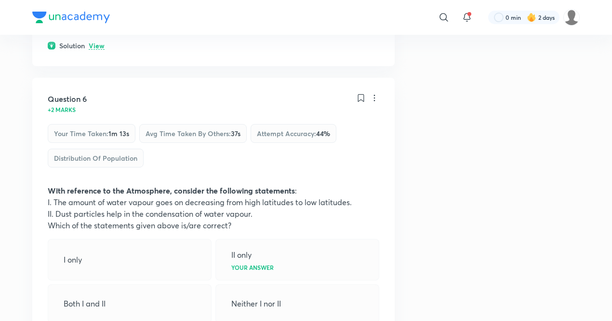
scroll to position [2186, 0]
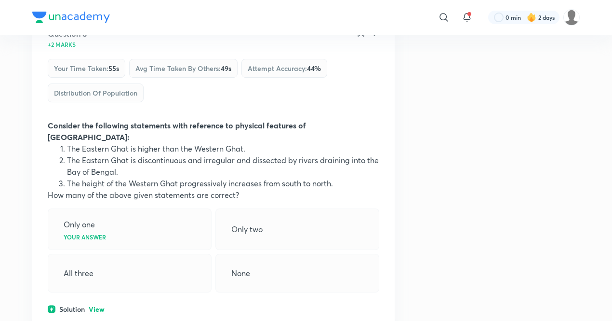
scroll to position [3251, 0]
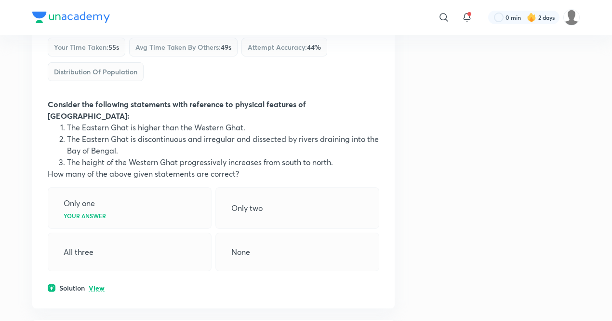
click at [97, 284] on p "View" at bounding box center [97, 287] width 16 height 7
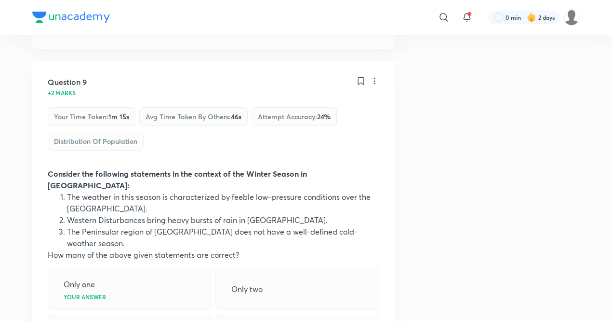
scroll to position [3666, 0]
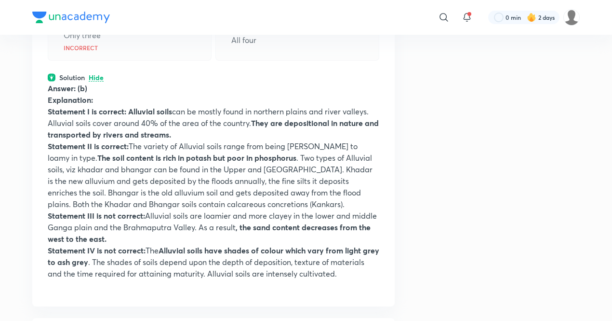
scroll to position [1598, 0]
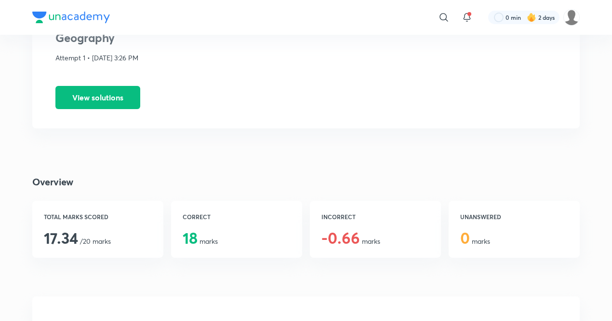
scroll to position [75, 0]
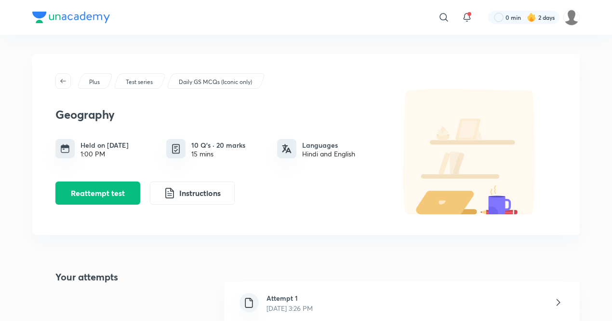
click at [54, 19] on img at bounding box center [71, 18] width 78 height 12
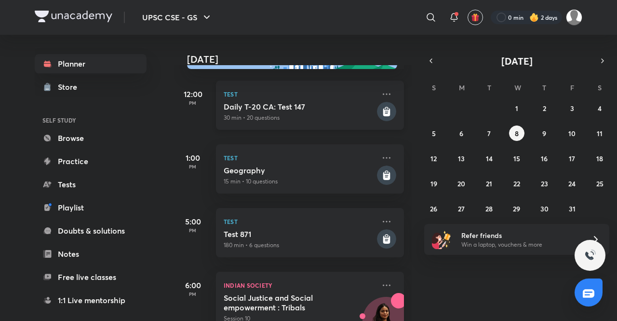
scroll to position [51, 0]
